Goal: Information Seeking & Learning: Learn about a topic

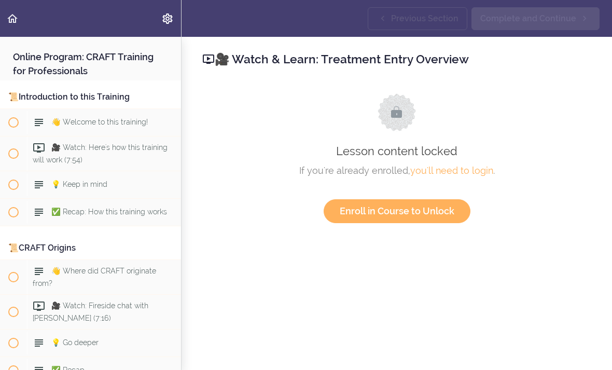
scroll to position [5926, 0]
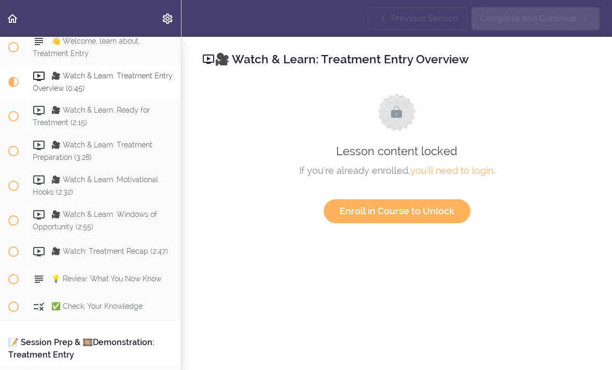
click at [12, 20] on use "Back to course curriculum" at bounding box center [12, 18] width 10 height 9
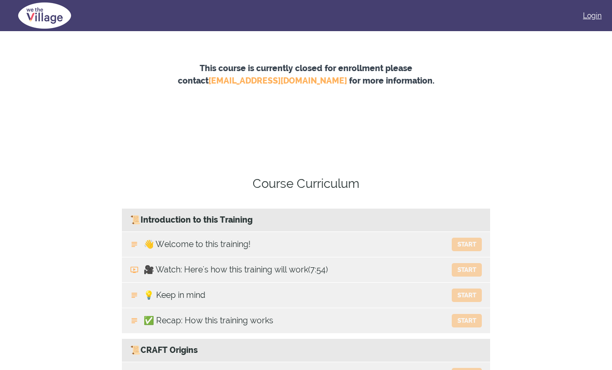
click at [590, 18] on link "Login" at bounding box center [592, 15] width 19 height 10
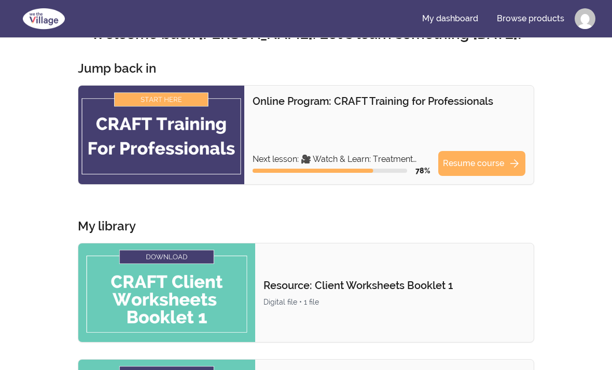
scroll to position [34, 0]
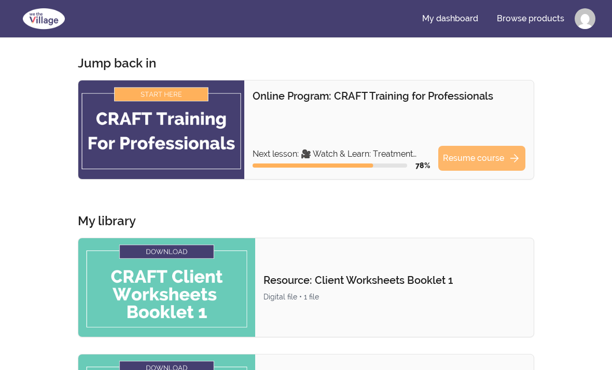
click at [501, 161] on link "Resume course arrow_forward" at bounding box center [481, 158] width 87 height 25
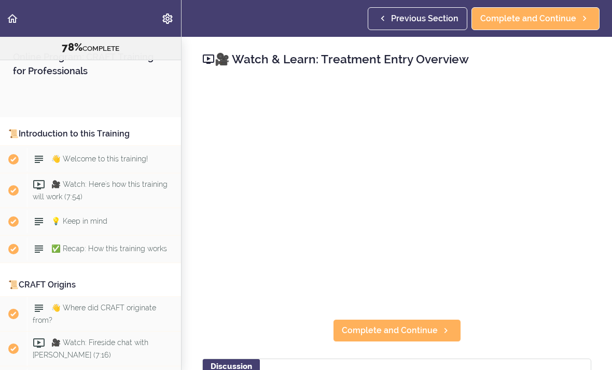
scroll to position [6031, 0]
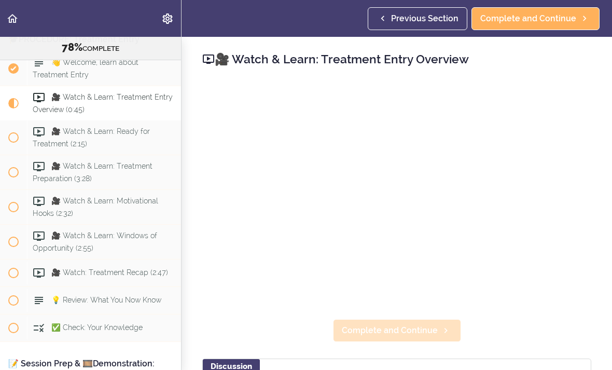
click at [418, 329] on span "Complete and Continue" at bounding box center [390, 330] width 96 height 12
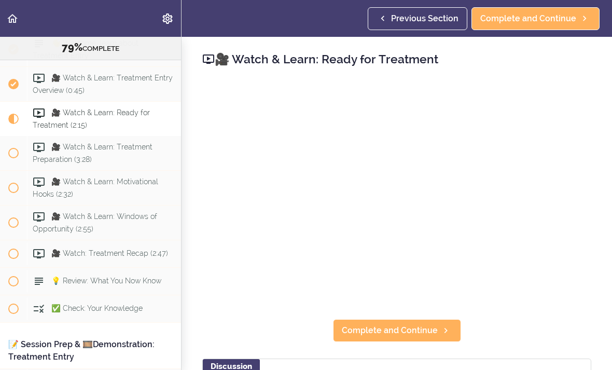
scroll to position [6053, 0]
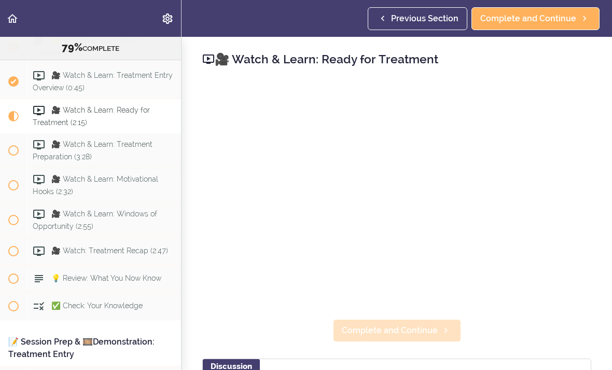
click at [426, 328] on span "Complete and Continue" at bounding box center [390, 330] width 96 height 12
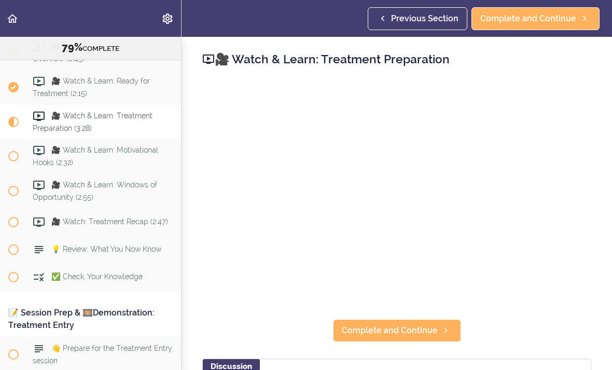
scroll to position [6087, 0]
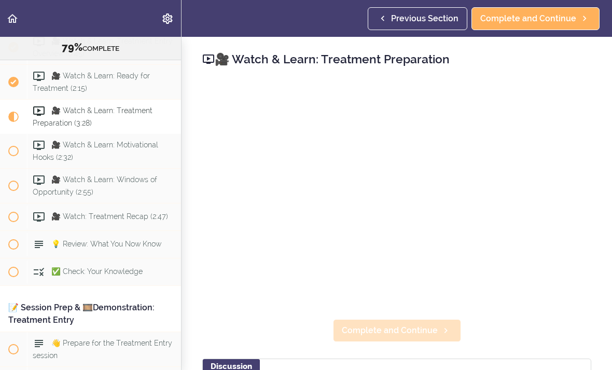
click at [416, 339] on link "Complete and Continue" at bounding box center [397, 330] width 128 height 23
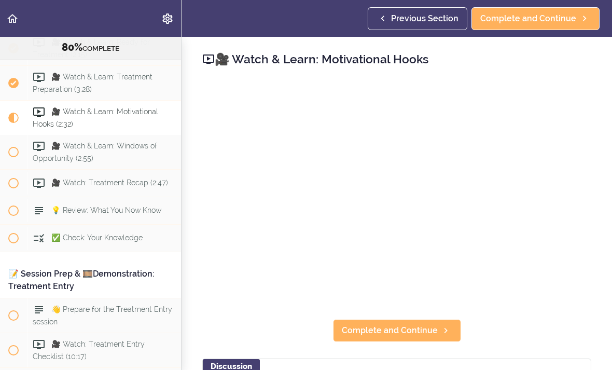
scroll to position [6122, 0]
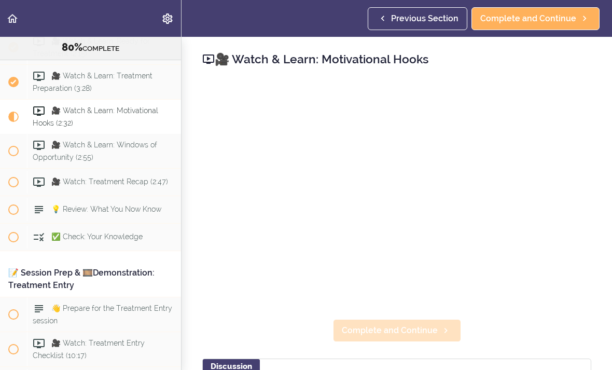
click at [427, 329] on span "Complete and Continue" at bounding box center [390, 330] width 96 height 12
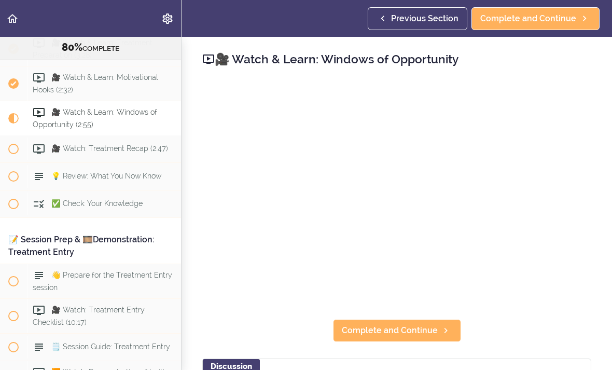
scroll to position [6156, 0]
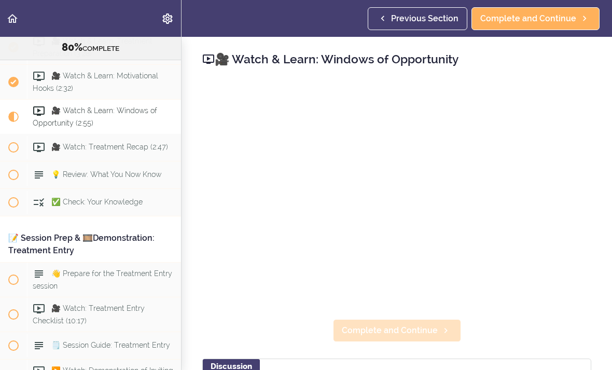
click at [417, 328] on span "Complete and Continue" at bounding box center [390, 330] width 96 height 12
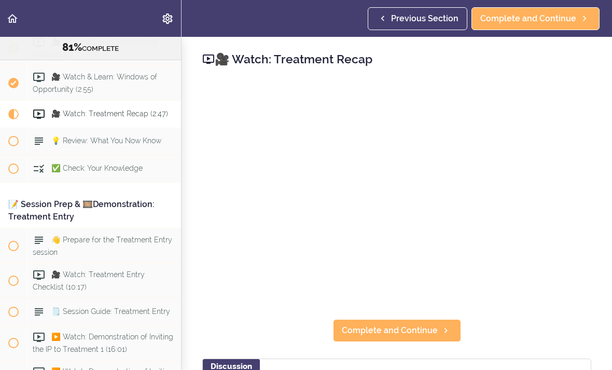
scroll to position [6191, 0]
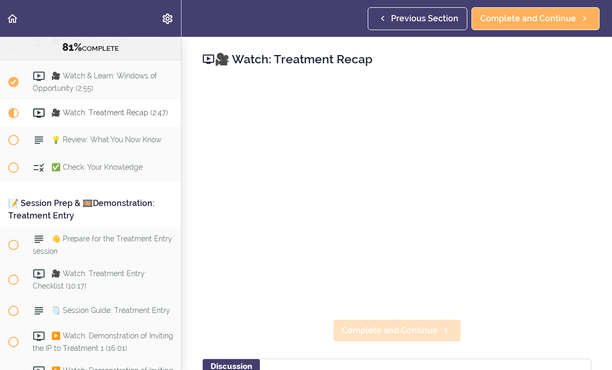
click at [389, 331] on span "Complete and Continue" at bounding box center [390, 330] width 96 height 12
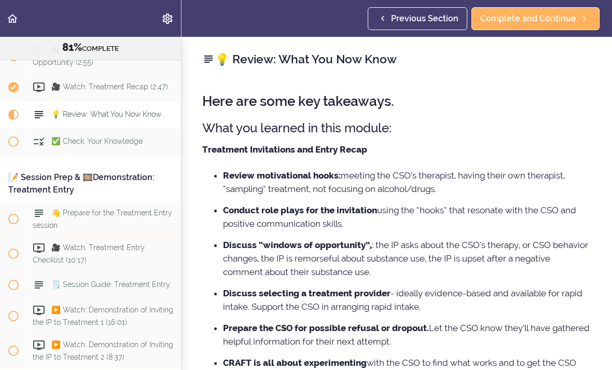
scroll to position [6219, 0]
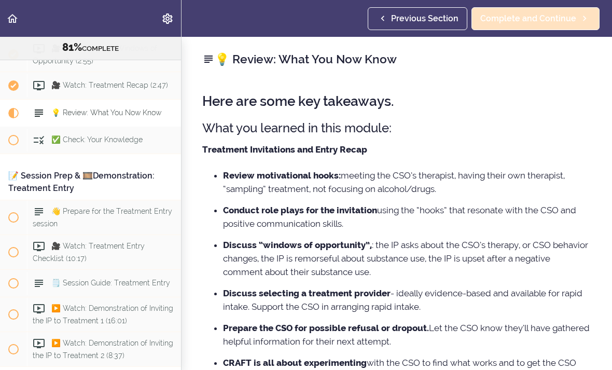
click at [513, 23] on span "Complete and Continue" at bounding box center [528, 18] width 96 height 12
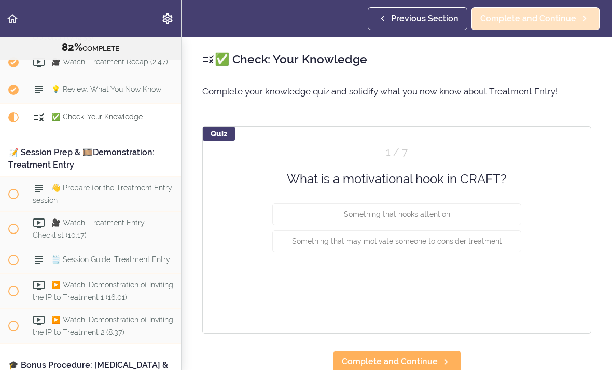
scroll to position [6246, 0]
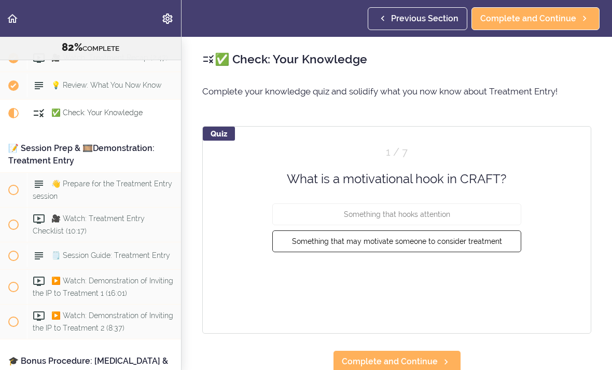
click at [373, 242] on span "Something that may motivate someone to consider treatment" at bounding box center [397, 241] width 210 height 8
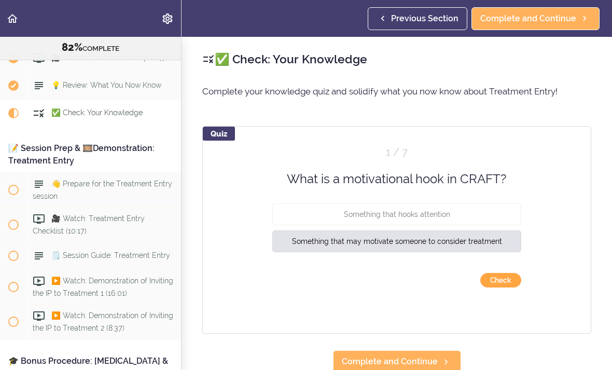
click at [496, 278] on button "Check" at bounding box center [500, 280] width 41 height 15
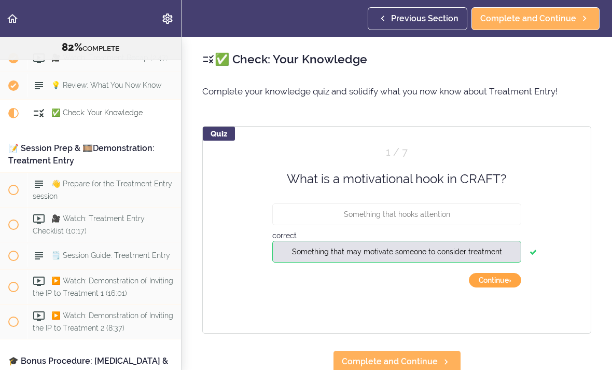
click at [495, 275] on button "Continue ›" at bounding box center [495, 280] width 52 height 15
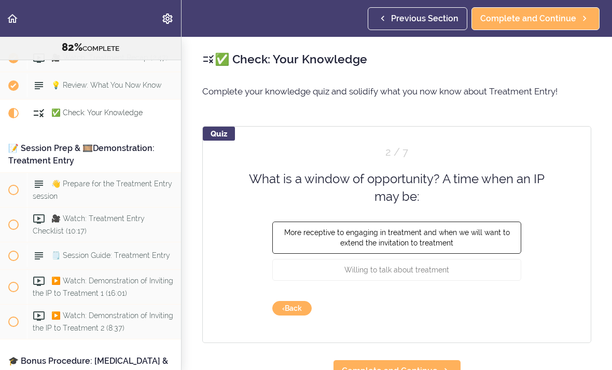
click at [357, 230] on span "More receptive to engaging in treatment and when we will want to extend the inv…" at bounding box center [397, 237] width 226 height 19
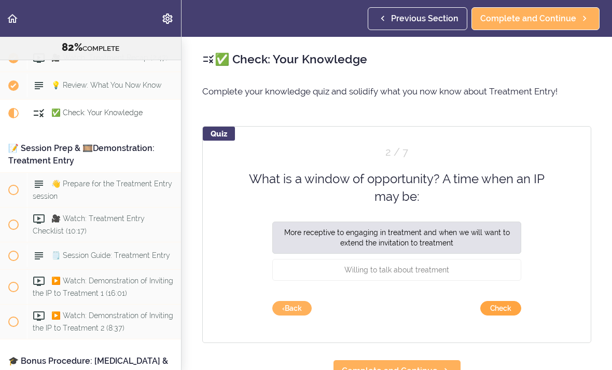
click at [492, 304] on button "Check" at bounding box center [500, 308] width 41 height 15
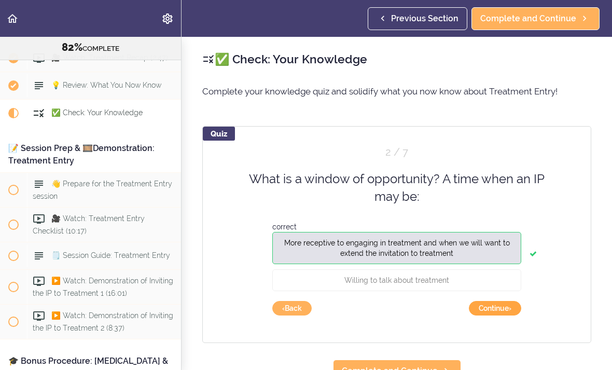
click at [498, 307] on button "Continue ›" at bounding box center [495, 308] width 52 height 15
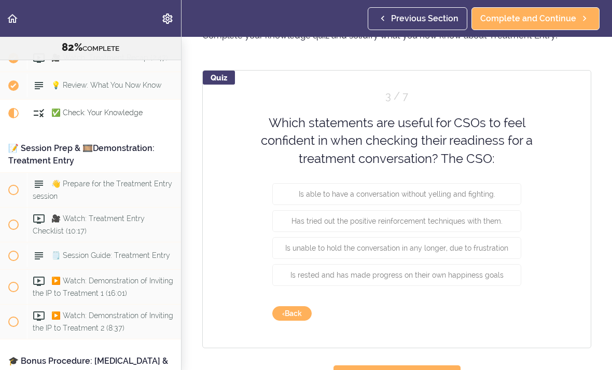
scroll to position [58, 0]
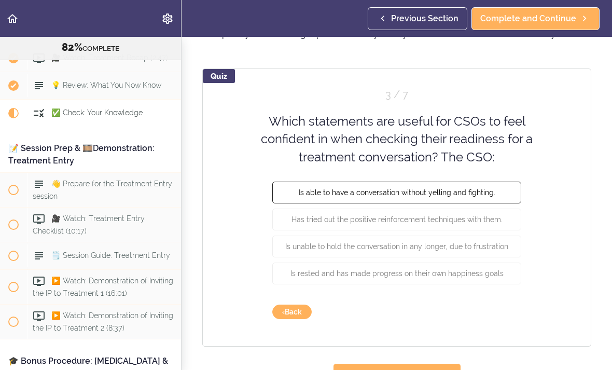
click at [299, 193] on button "Is able to have a conversation without yelling and fighting." at bounding box center [396, 193] width 249 height 22
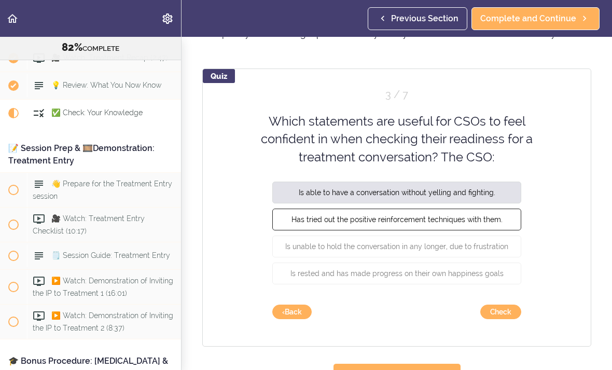
click at [300, 217] on span "Has tried out the positive reinforcement techniques with them." at bounding box center [397, 219] width 211 height 8
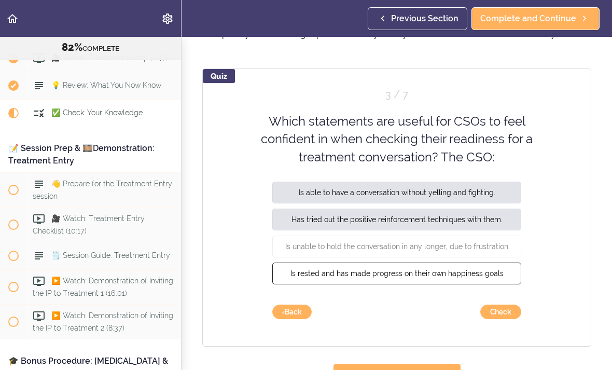
click at [353, 276] on span "Is rested and has made progress on their own happiness goals" at bounding box center [396, 273] width 213 height 8
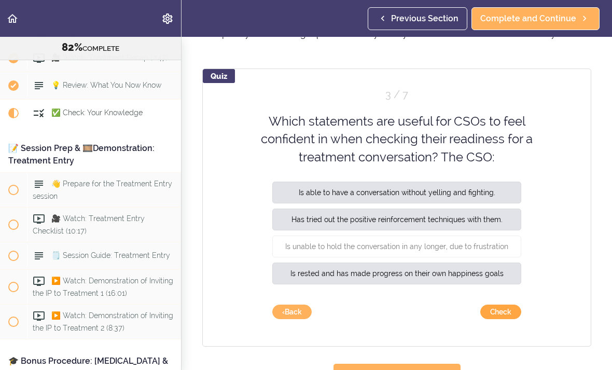
click at [494, 311] on button "Check" at bounding box center [500, 311] width 41 height 15
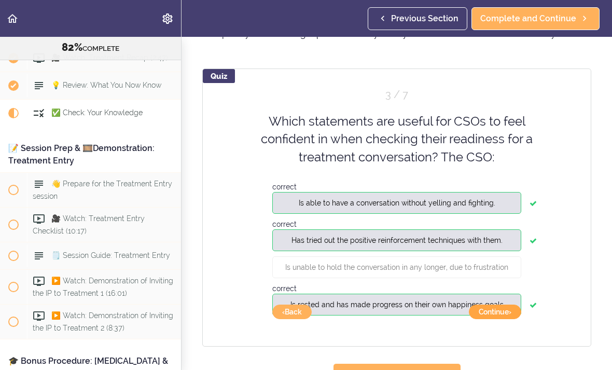
click at [490, 315] on button "Continue ›" at bounding box center [495, 311] width 52 height 15
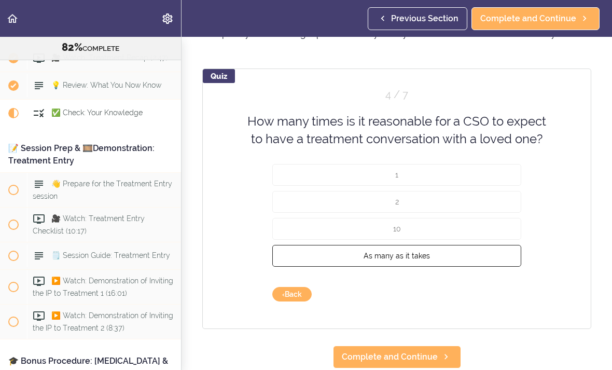
click at [399, 255] on span "As many as it takes" at bounding box center [397, 255] width 66 height 8
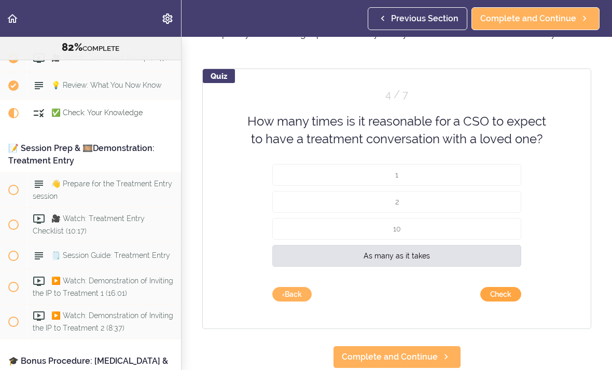
click at [500, 287] on button "Check" at bounding box center [500, 294] width 41 height 15
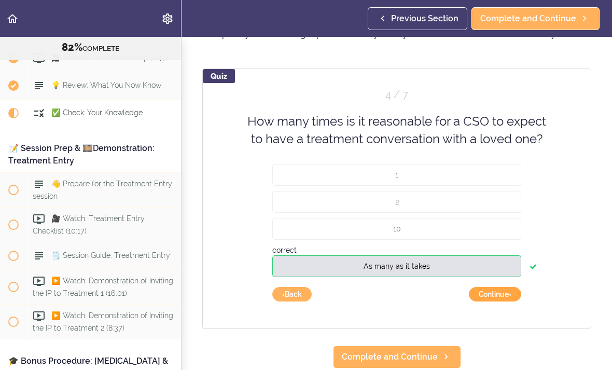
click at [497, 293] on button "Continue ›" at bounding box center [495, 294] width 52 height 15
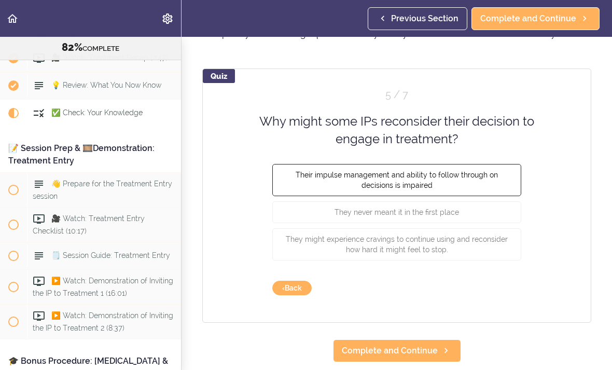
click at [301, 178] on button "Their impulse management and ability to follow through on decisions is impaired" at bounding box center [396, 179] width 249 height 32
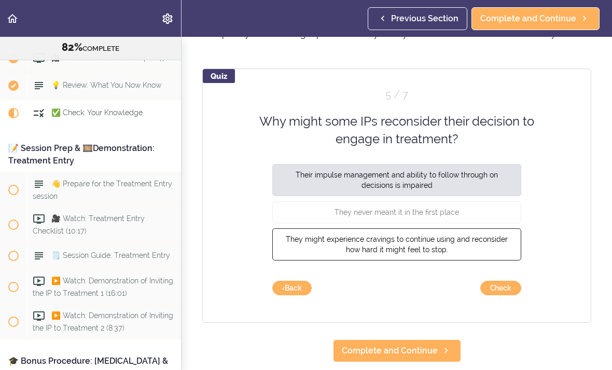
click at [364, 246] on span "They might experience cravings to continue using and reconsider how hard it mig…" at bounding box center [397, 243] width 222 height 19
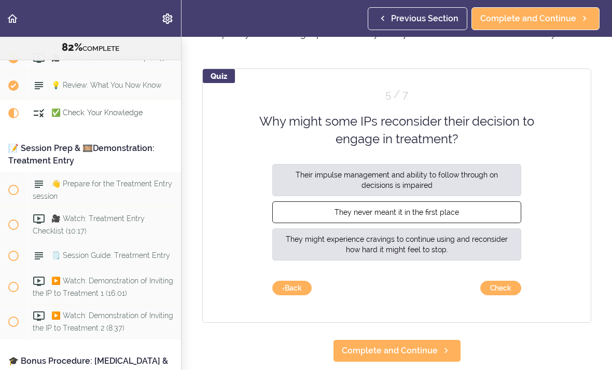
click at [370, 210] on span "They never meant it in the first place" at bounding box center [397, 211] width 124 height 8
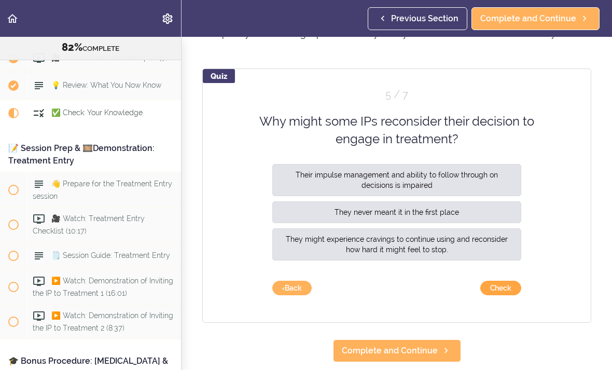
click at [494, 290] on button "Check" at bounding box center [500, 288] width 41 height 15
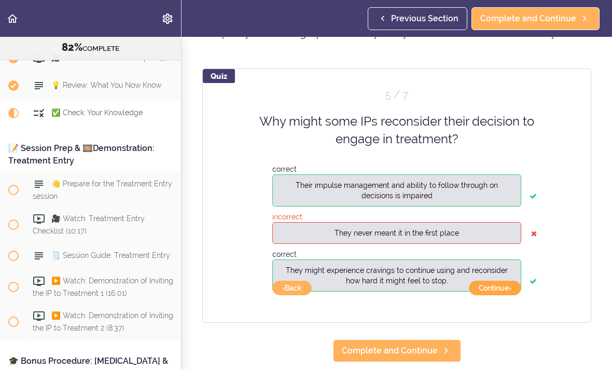
click at [494, 293] on button "Continue ›" at bounding box center [495, 288] width 52 height 15
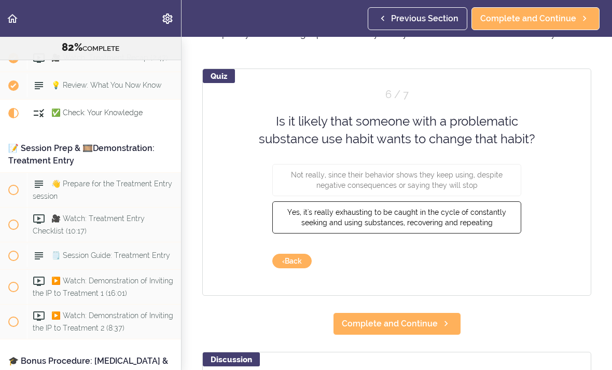
click at [327, 219] on span "Yes, it's really exhausting to be caught in the cycle of constantly seeking and…" at bounding box center [396, 216] width 219 height 19
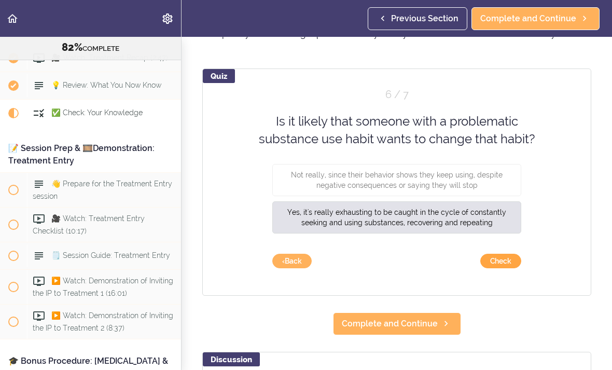
click at [494, 262] on button "Check" at bounding box center [500, 261] width 41 height 15
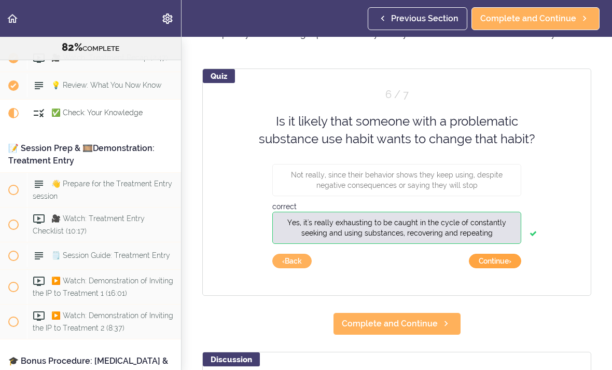
click at [489, 266] on button "Continue ›" at bounding box center [495, 261] width 52 height 15
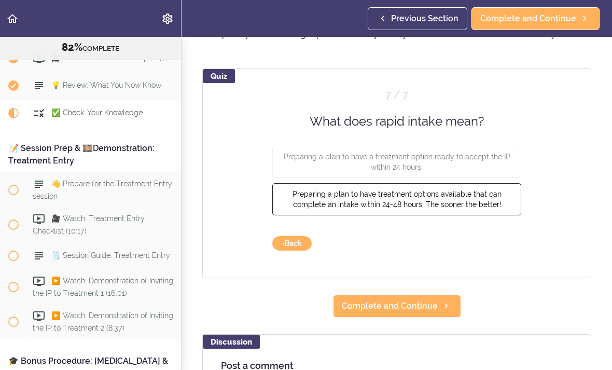
click at [328, 200] on span "Preparing a plan to have treatment options available that can complete an intak…" at bounding box center [397, 199] width 209 height 19
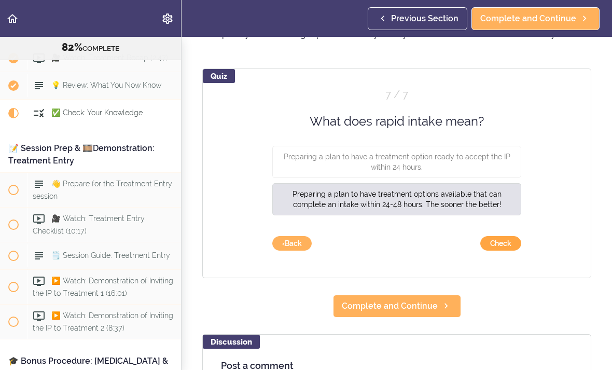
click at [494, 245] on button "Check" at bounding box center [500, 243] width 41 height 15
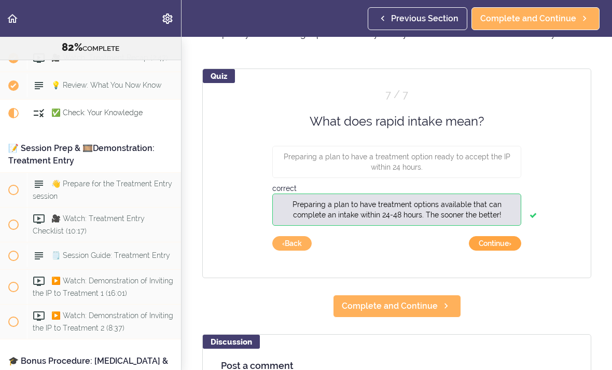
click at [496, 243] on button "Continue ›" at bounding box center [495, 243] width 52 height 15
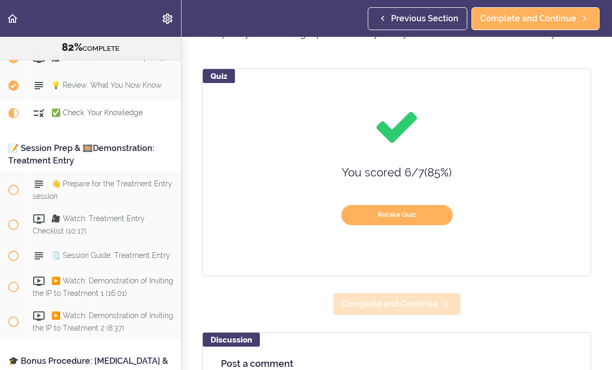
click at [371, 299] on span "Complete and Continue" at bounding box center [390, 304] width 96 height 12
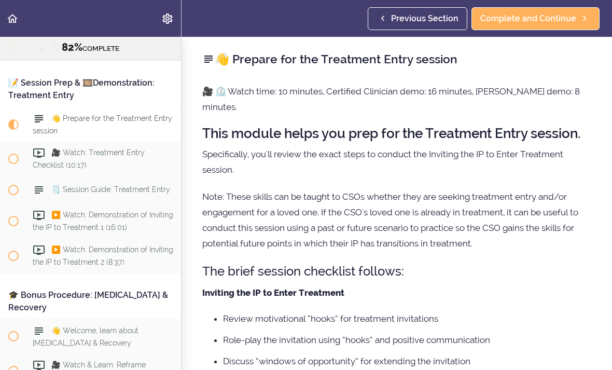
scroll to position [6319, 0]
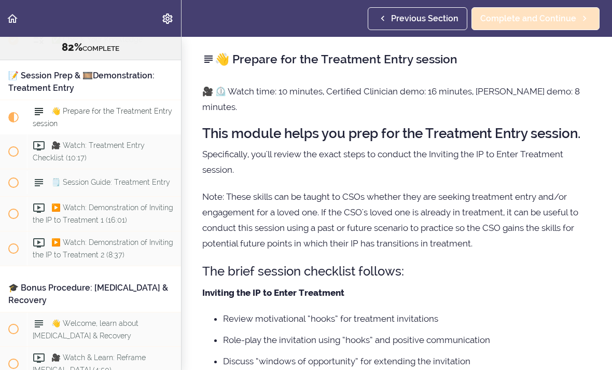
click at [513, 19] on span "Complete and Continue" at bounding box center [528, 18] width 96 height 12
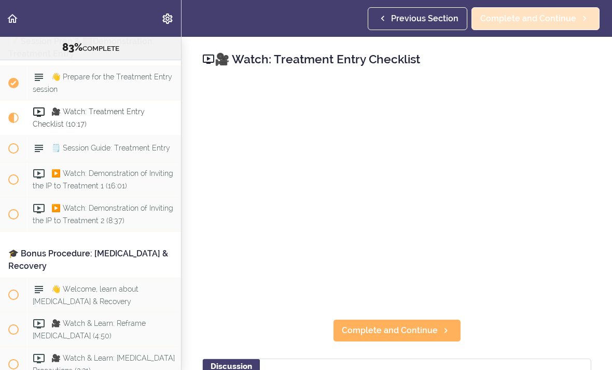
scroll to position [6354, 0]
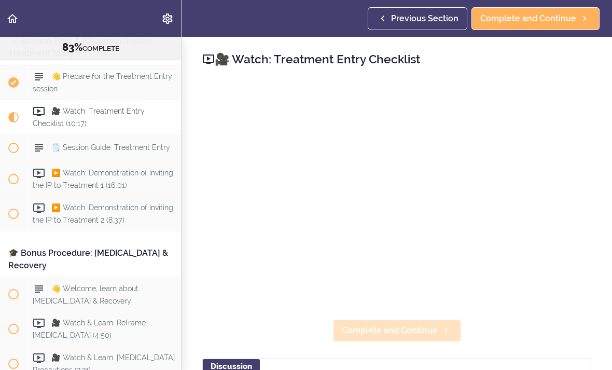
click at [379, 324] on span "Complete and Continue" at bounding box center [390, 330] width 96 height 12
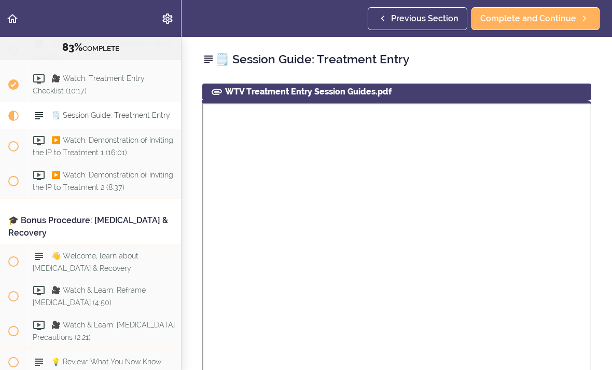
scroll to position [6389, 0]
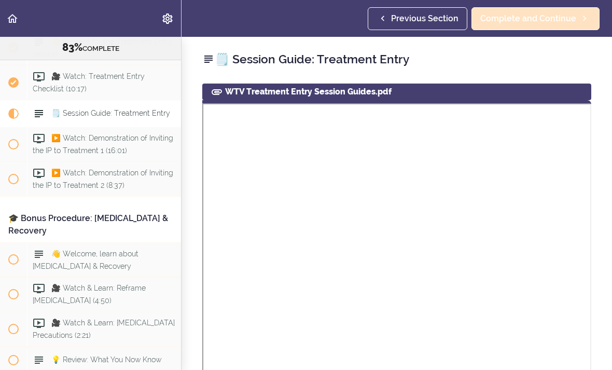
click at [552, 25] on link "Complete and Continue" at bounding box center [535, 18] width 128 height 23
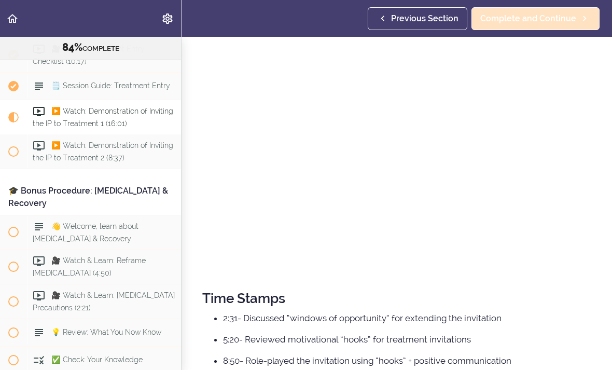
scroll to position [128, 0]
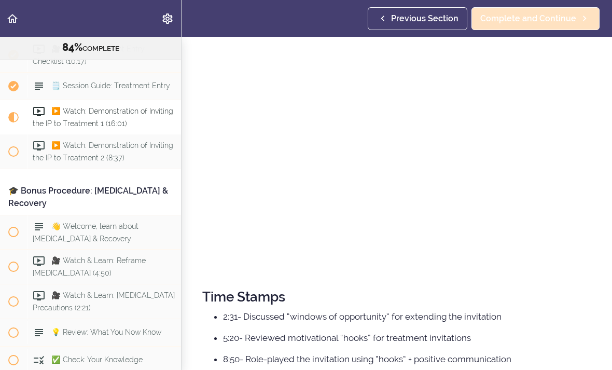
click at [567, 17] on span "Complete and Continue" at bounding box center [528, 18] width 96 height 12
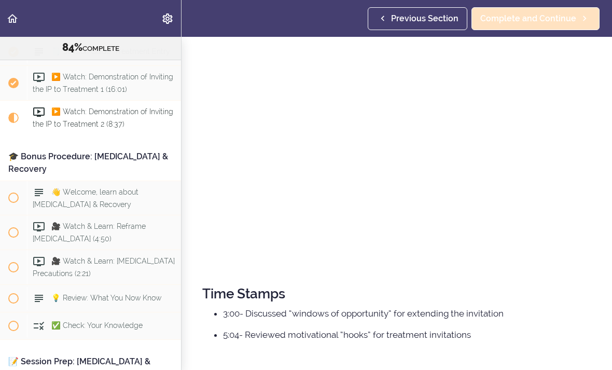
scroll to position [132, 0]
